Goal: Task Accomplishment & Management: Complete application form

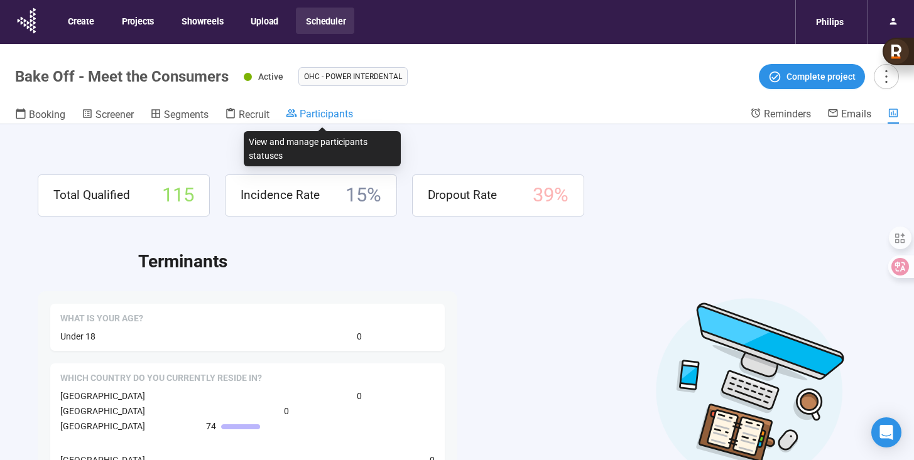
click at [337, 114] on span "Participants" at bounding box center [326, 114] width 53 height 12
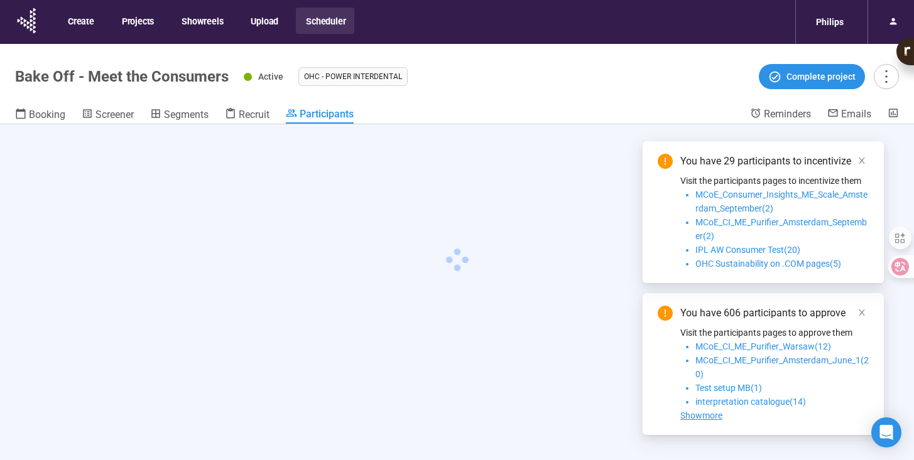
scroll to position [47, 0]
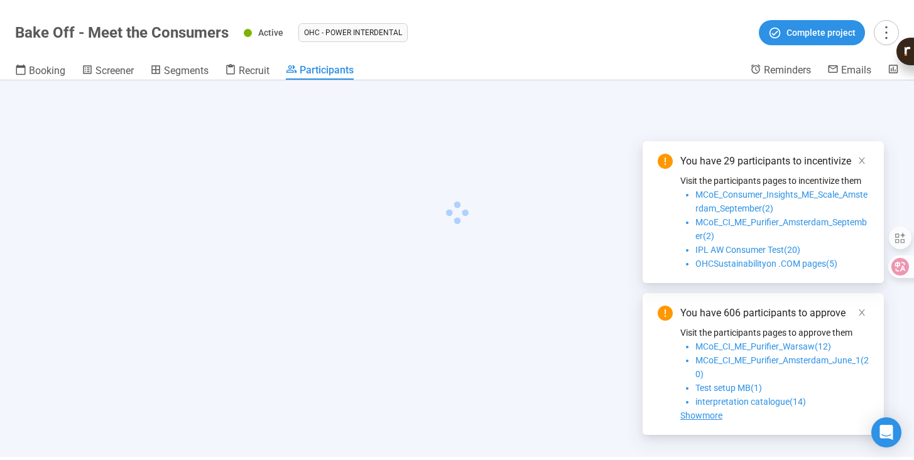
click at [863, 174] on p "Visit the participants pages to incentivize them" at bounding box center [774, 181] width 188 height 14
click at [866, 156] on icon "close" at bounding box center [862, 160] width 9 height 9
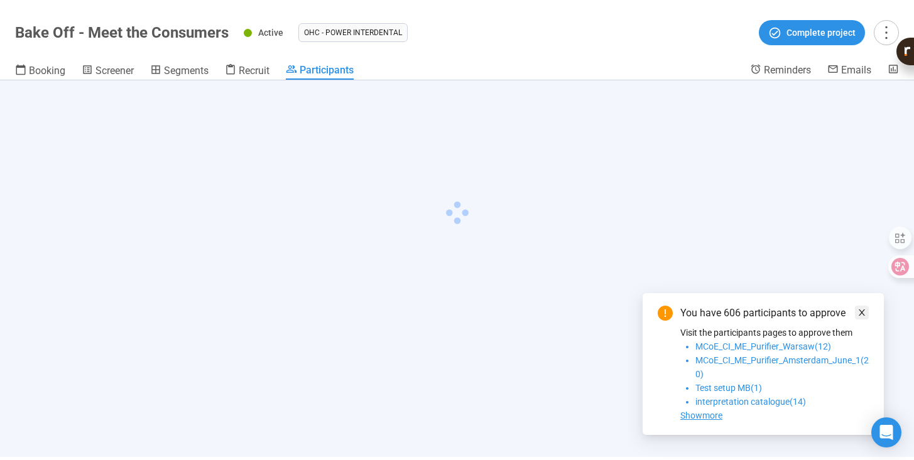
click at [861, 313] on icon "close" at bounding box center [862, 313] width 6 height 6
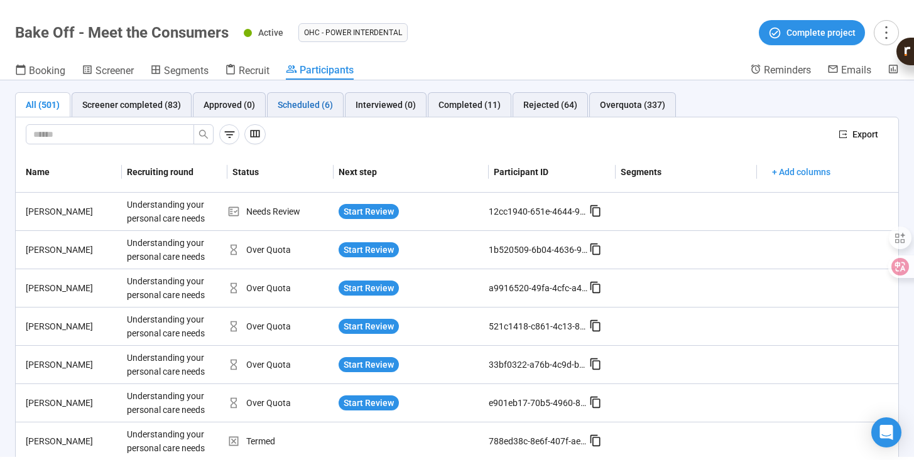
click at [320, 107] on div "Scheduled (6)" at bounding box center [305, 105] width 55 height 14
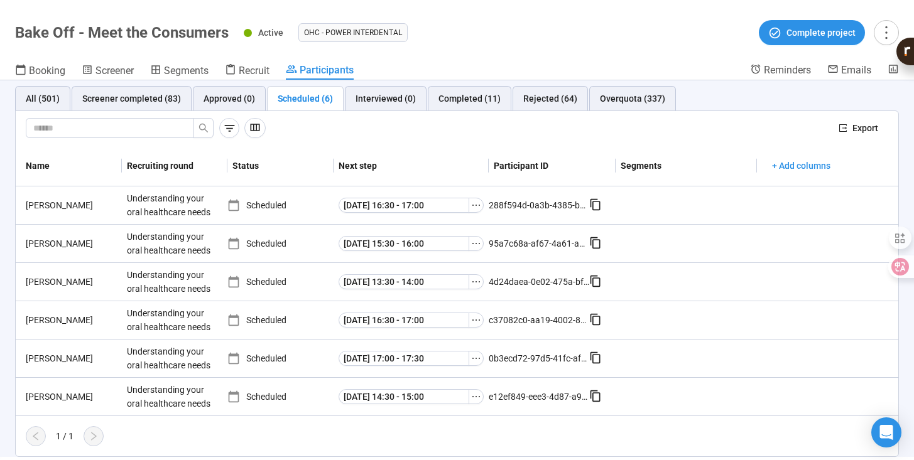
scroll to position [5, 0]
click at [229, 134] on icon "button" at bounding box center [229, 129] width 13 height 13
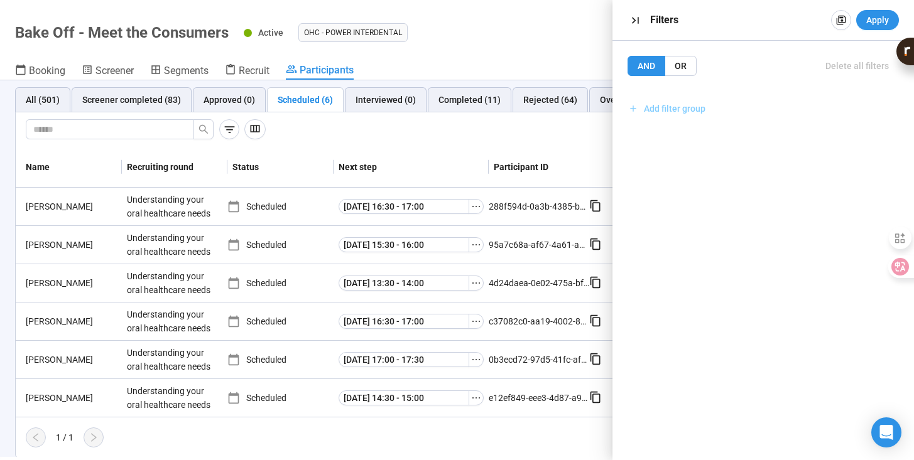
click at [655, 105] on span "Add filter group" at bounding box center [675, 109] width 62 height 14
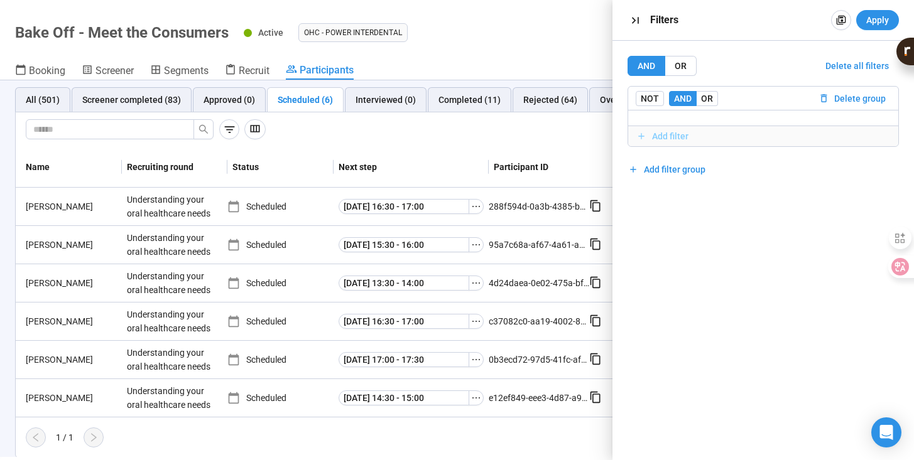
click at [674, 136] on span "Add filter" at bounding box center [670, 136] width 36 height 14
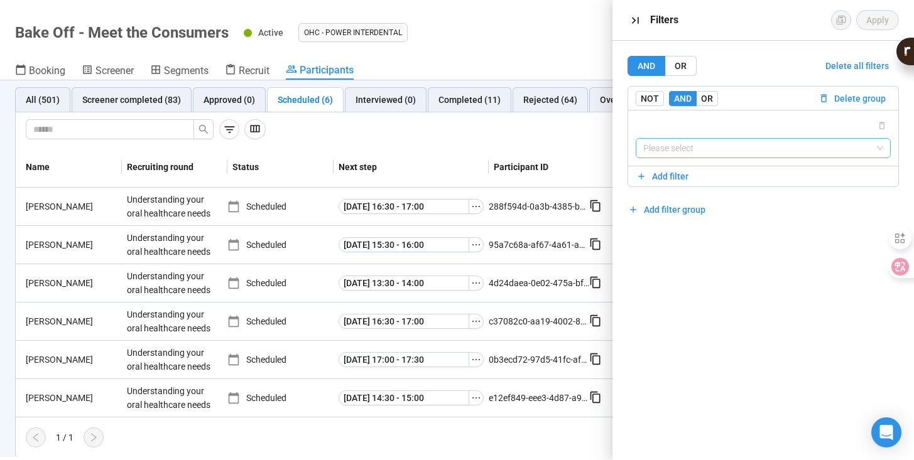
click at [726, 153] on input "search" at bounding box center [763, 148] width 240 height 19
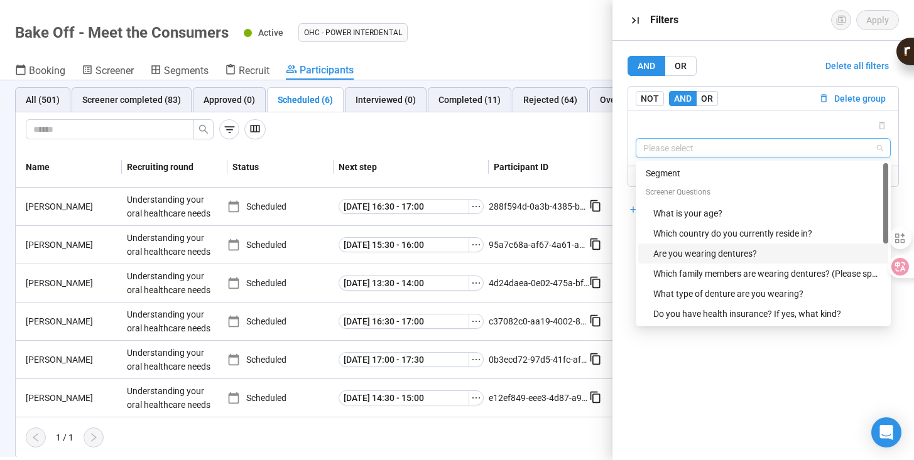
click at [719, 253] on div "Are you wearing dentures?" at bounding box center [766, 254] width 227 height 14
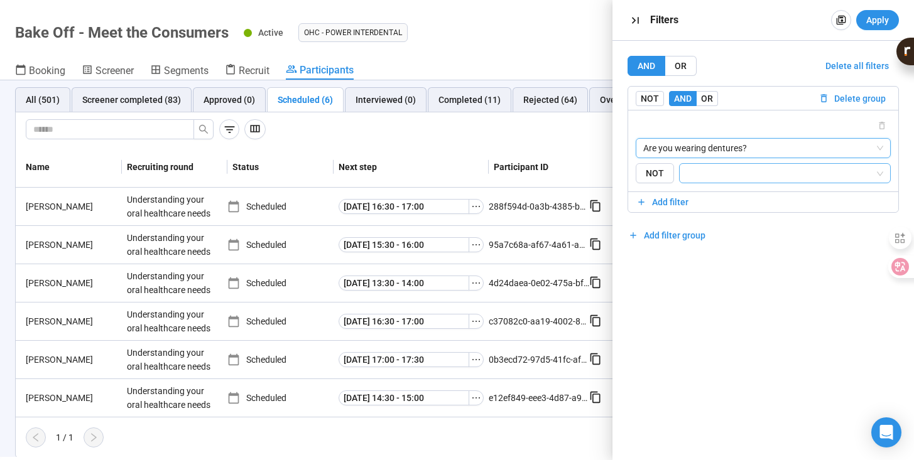
click at [726, 176] on input "search" at bounding box center [781, 173] width 188 height 15
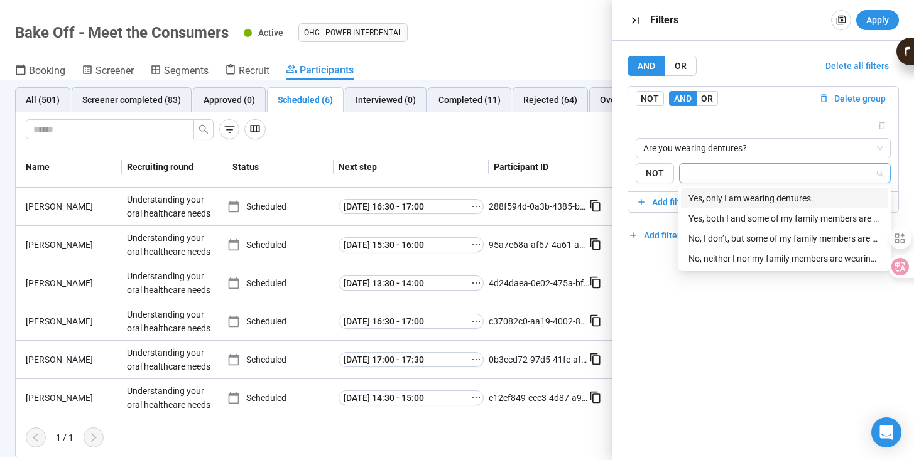
click at [717, 202] on div "Yes, only I am wearing dentures." at bounding box center [785, 199] width 192 height 14
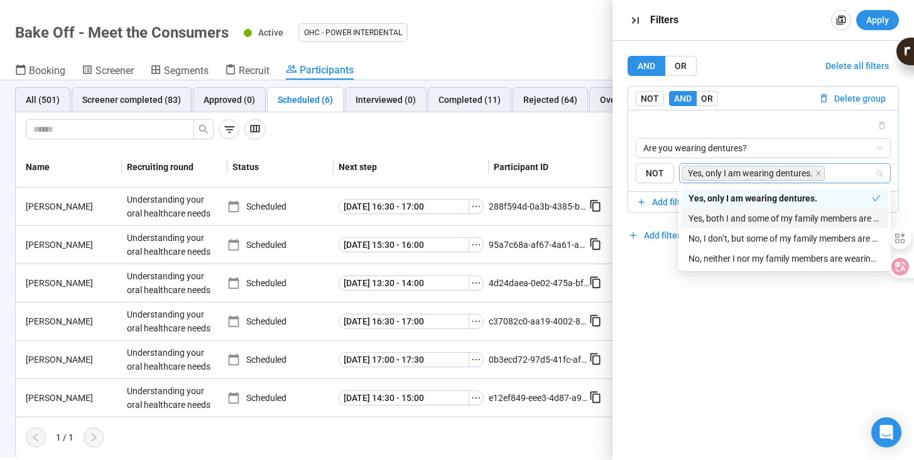
click at [716, 214] on div "Yes, both I and some of my family members are wearing dentures." at bounding box center [785, 219] width 192 height 14
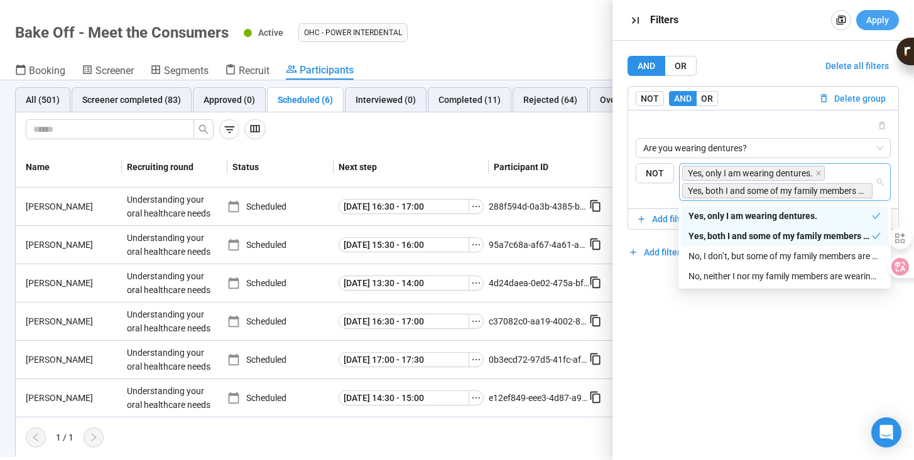
click at [877, 24] on span "Apply" at bounding box center [877, 20] width 23 height 14
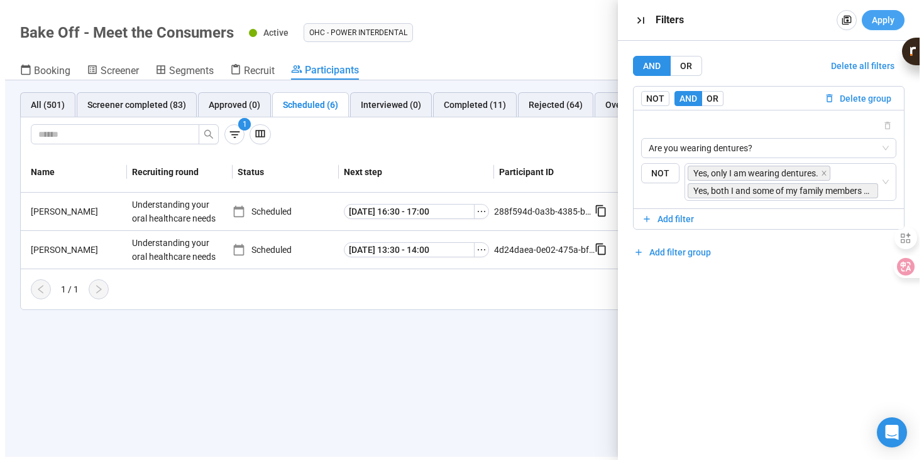
scroll to position [0, 0]
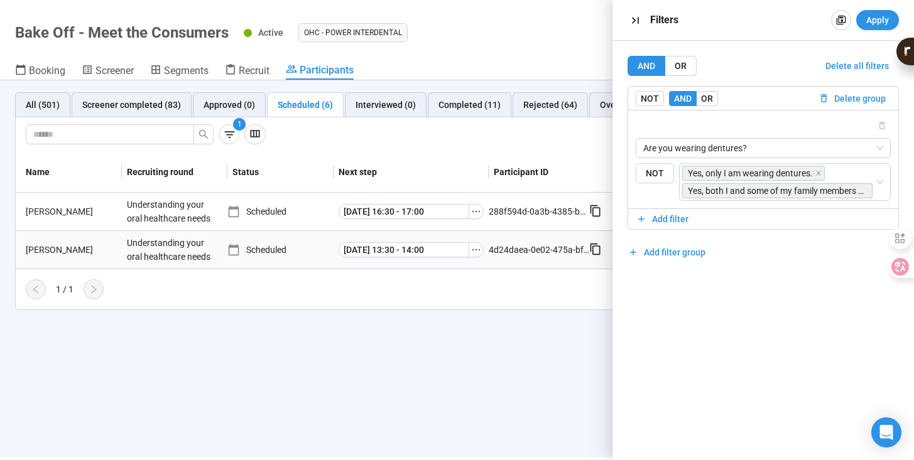
click at [45, 253] on div "[PERSON_NAME]" at bounding box center [71, 250] width 101 height 14
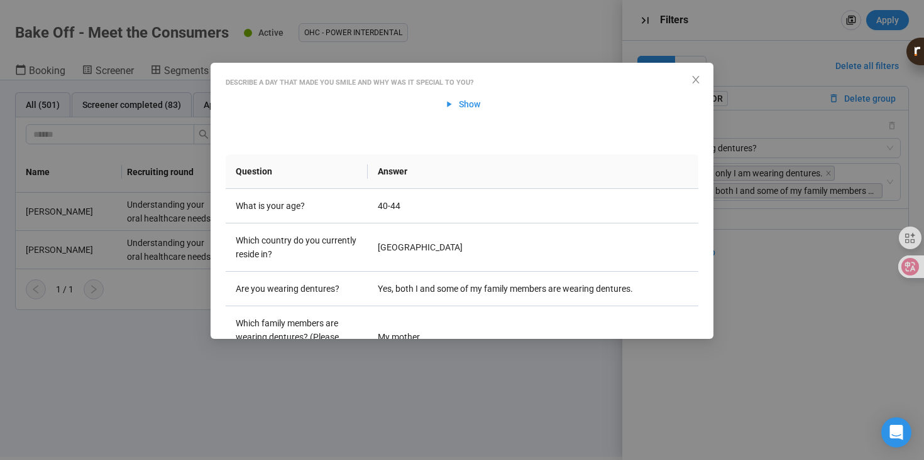
scroll to position [174, 0]
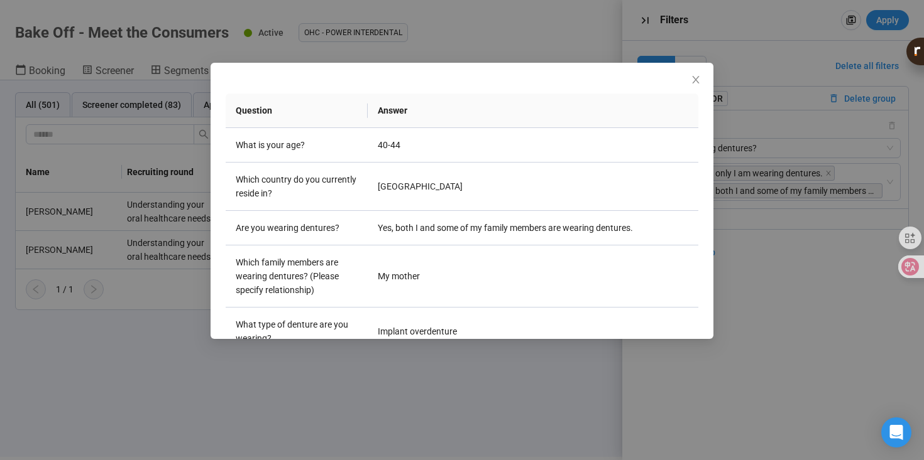
click at [92, 133] on div "[PERSON_NAME] Project notes Edit Add notes, i.e. how the last interview went, i…" at bounding box center [462, 230] width 924 height 460
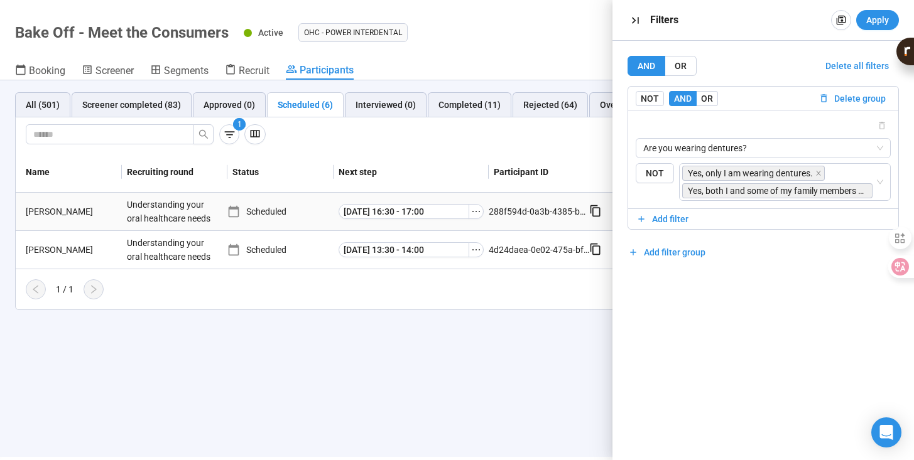
click at [36, 209] on div "[PERSON_NAME]" at bounding box center [71, 212] width 101 height 14
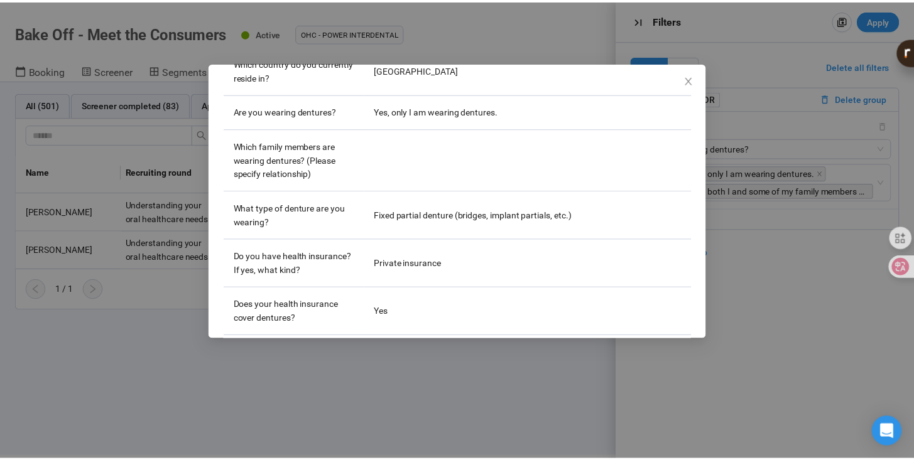
scroll to position [290, 0]
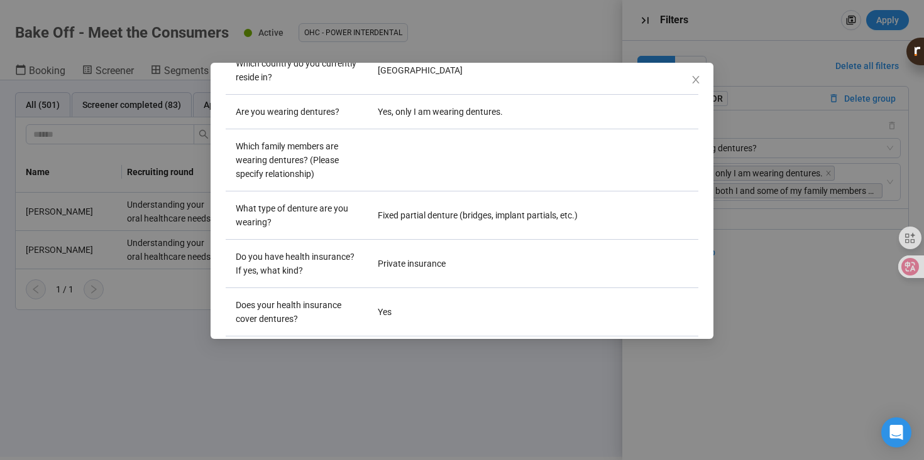
click at [195, 414] on div "[PERSON_NAME] Project notes Edit Add notes, i.e. how the last interview went, i…" at bounding box center [462, 230] width 924 height 460
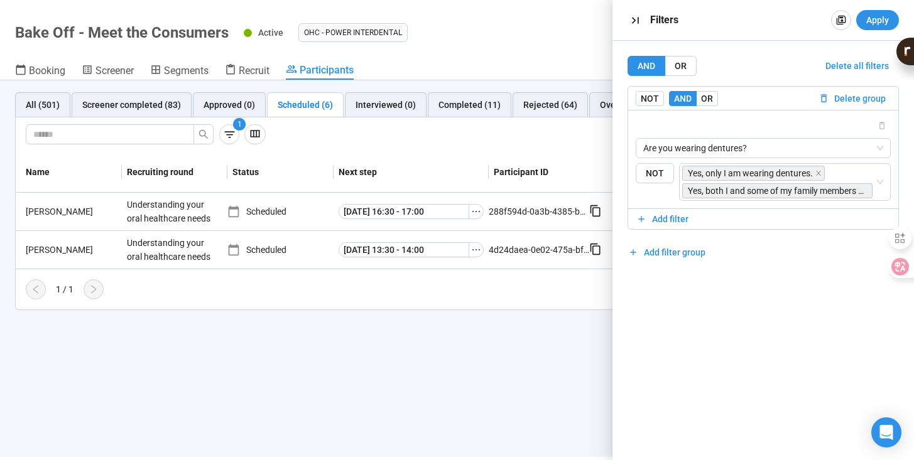
click at [312, 98] on div "Scheduled (6)" at bounding box center [305, 105] width 55 height 14
click at [59, 68] on span "Booking" at bounding box center [47, 71] width 36 height 12
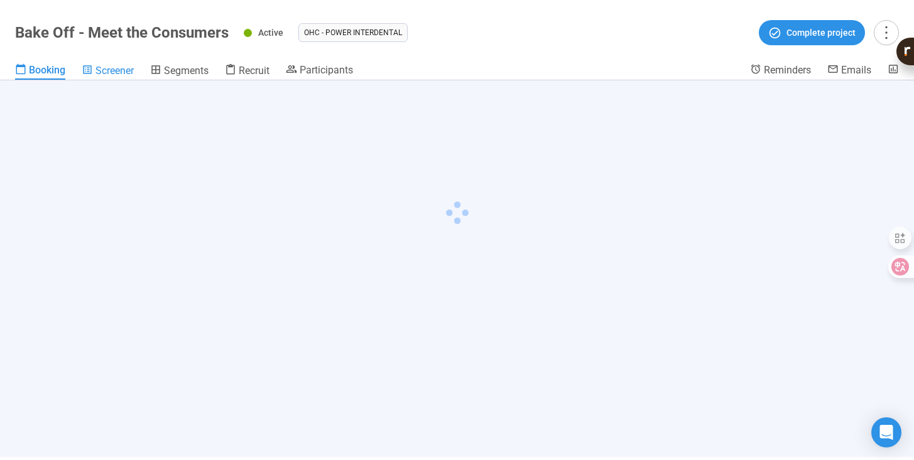
click at [114, 72] on span "Screener" at bounding box center [114, 71] width 38 height 12
click at [184, 79] on link "Segments" at bounding box center [182, 71] width 58 height 16
click at [242, 75] on span "Recruit" at bounding box center [255, 71] width 31 height 12
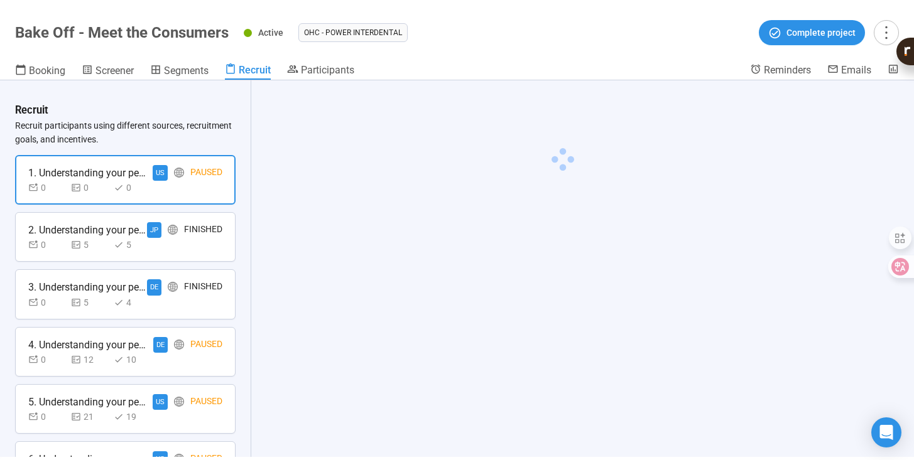
scroll to position [493, 0]
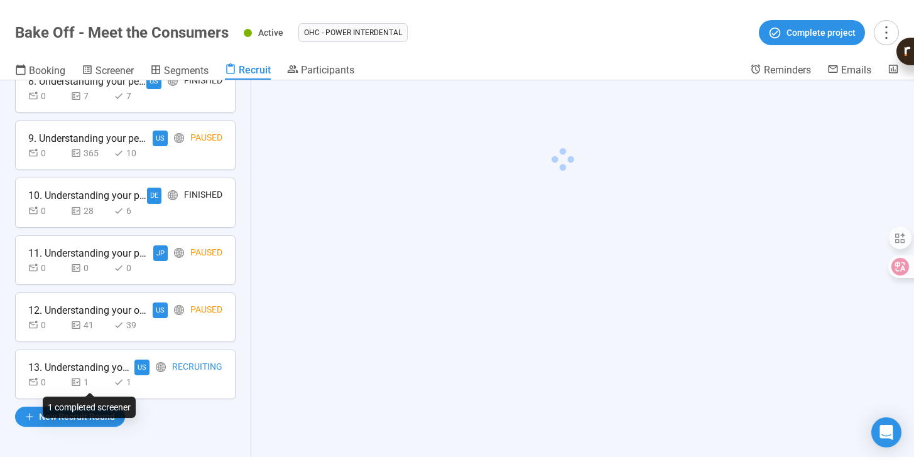
click at [109, 384] on div "0 1 1" at bounding box center [89, 383] width 123 height 14
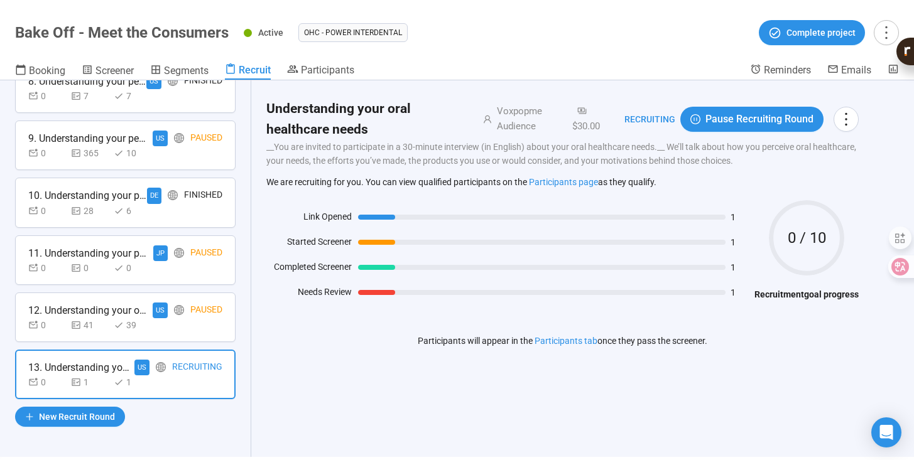
click at [768, 301] on h4 "Recruitment goal progress" at bounding box center [807, 295] width 104 height 14
click at [75, 312] on div "12. Understanding your oral healthcare needs" at bounding box center [87, 311] width 119 height 16
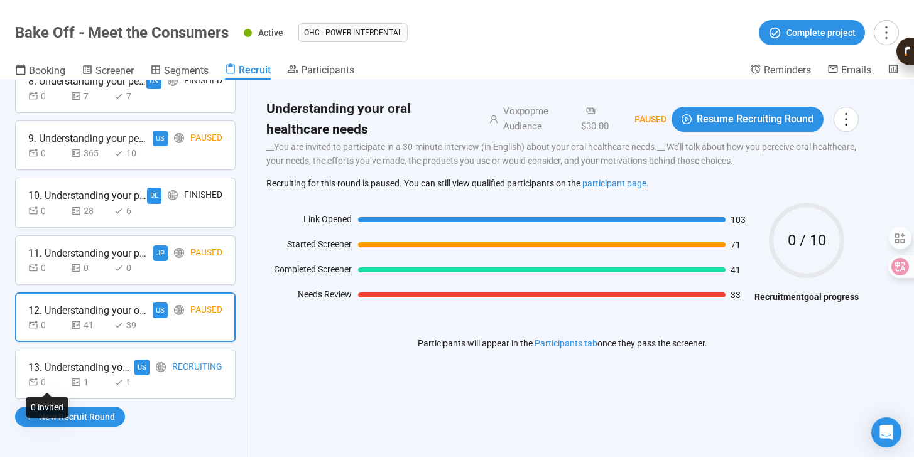
click at [61, 379] on div "0" at bounding box center [47, 383] width 38 height 14
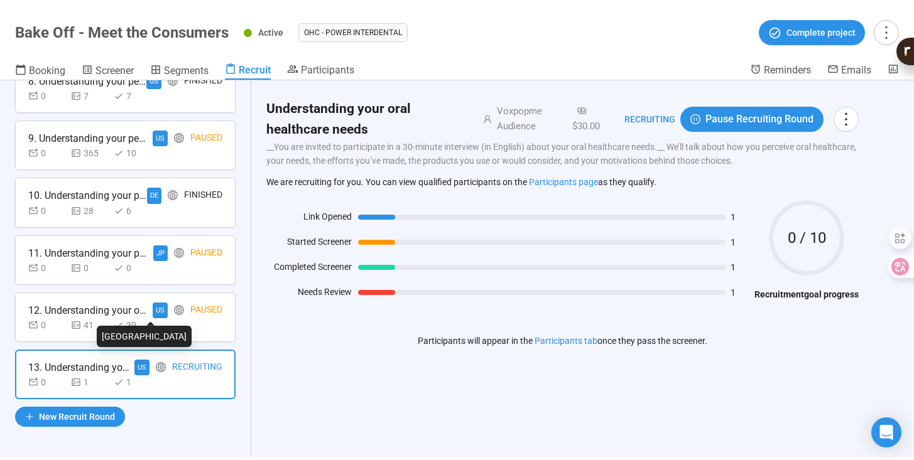
click at [154, 313] on div "US" at bounding box center [160, 311] width 15 height 16
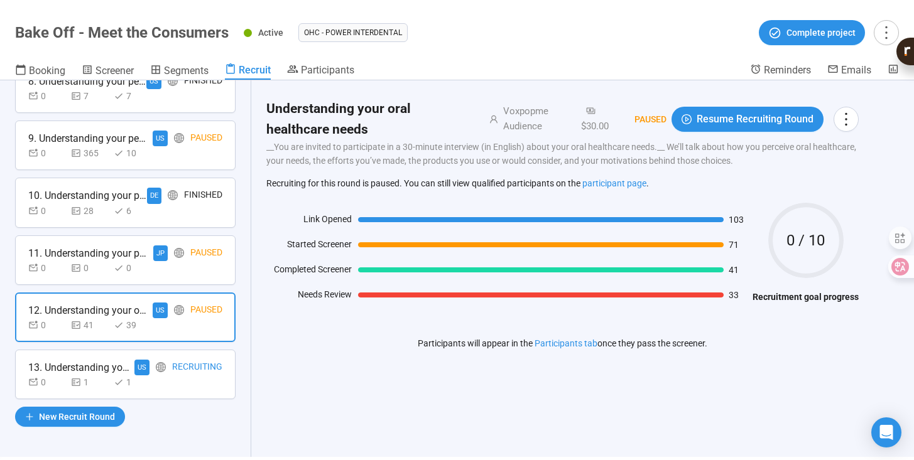
click at [172, 373] on div "Recruiting" at bounding box center [197, 368] width 50 height 16
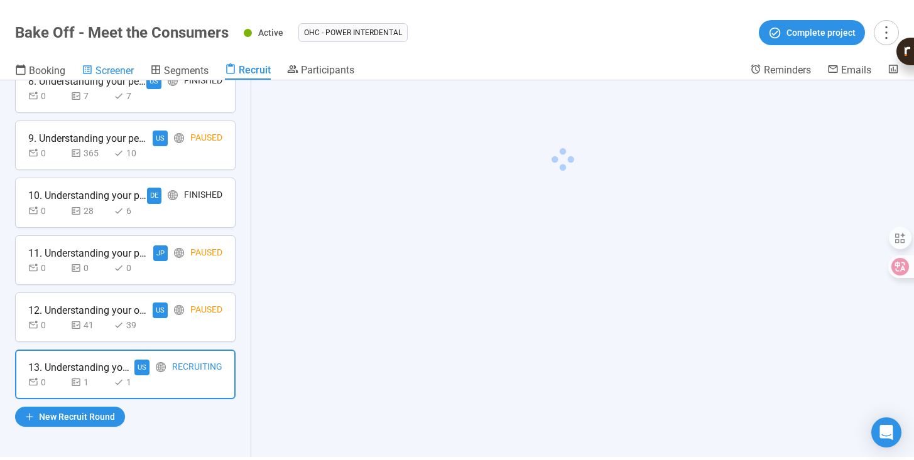
click at [102, 69] on span "Screener" at bounding box center [114, 71] width 38 height 12
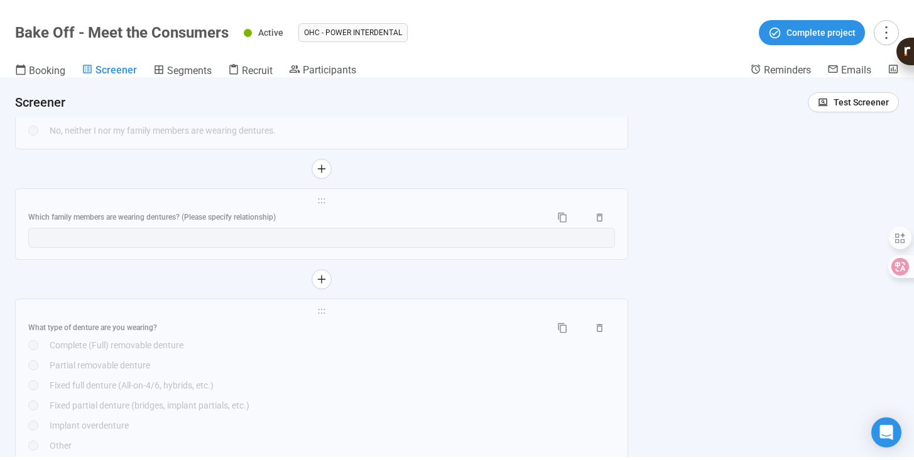
scroll to position [1317, 0]
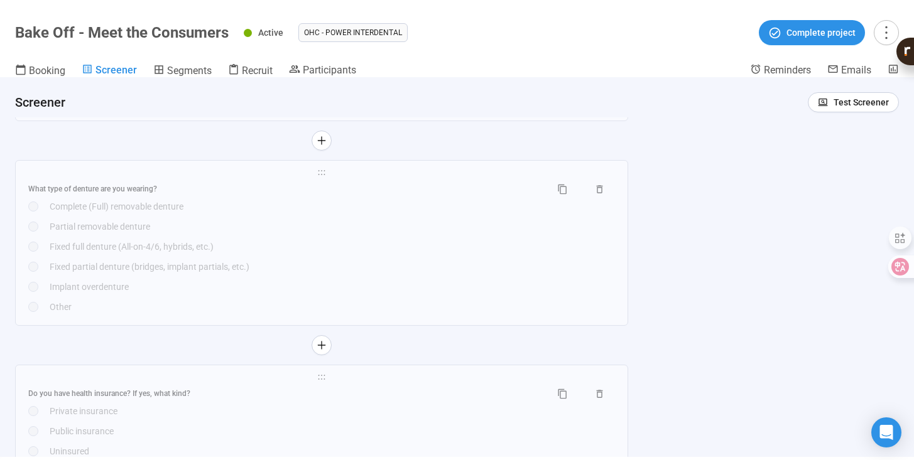
click at [120, 293] on div "Implant overdenture" at bounding box center [332, 287] width 565 height 14
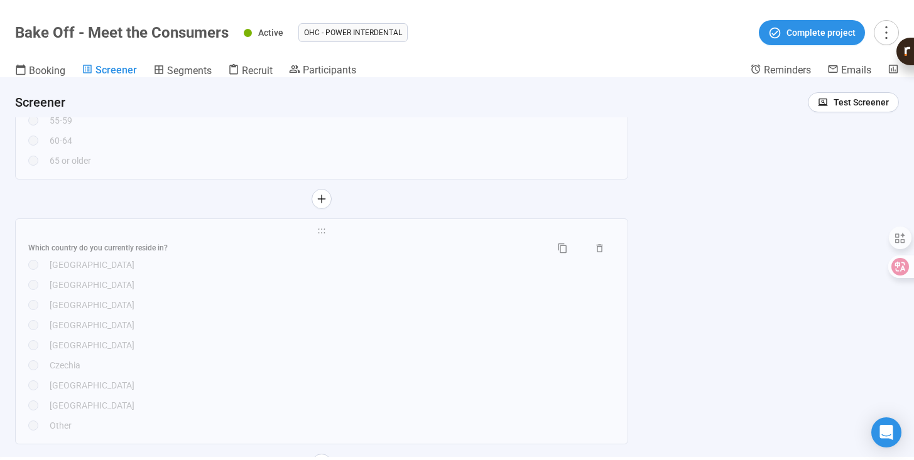
scroll to position [0, 0]
